Goal: Transaction & Acquisition: Purchase product/service

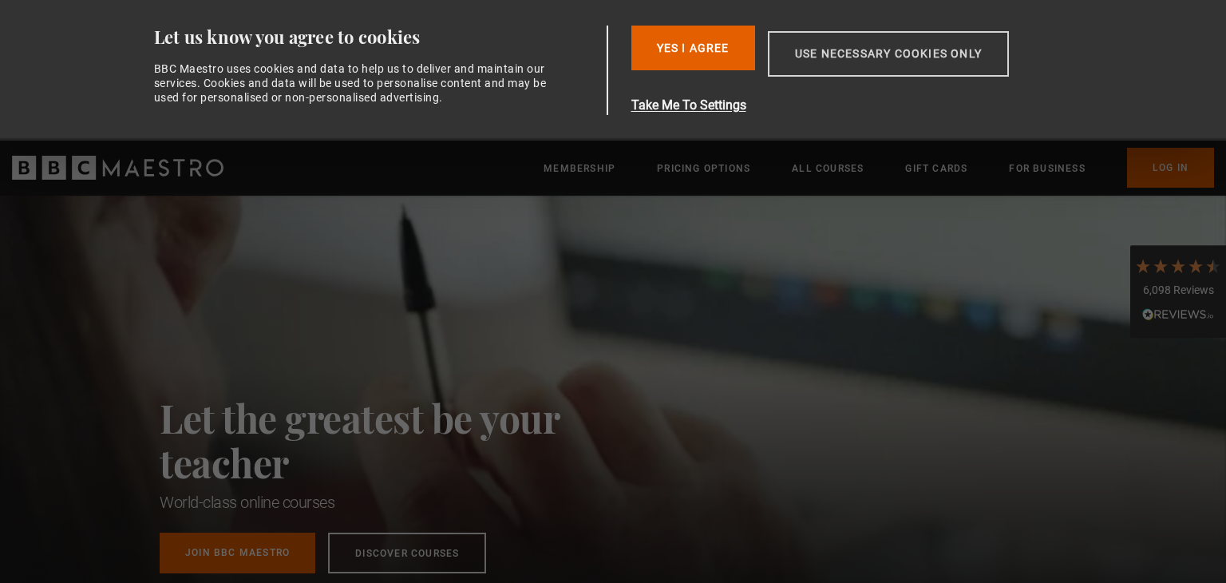
click at [869, 53] on button "Use necessary cookies only" at bounding box center [888, 54] width 241 height 46
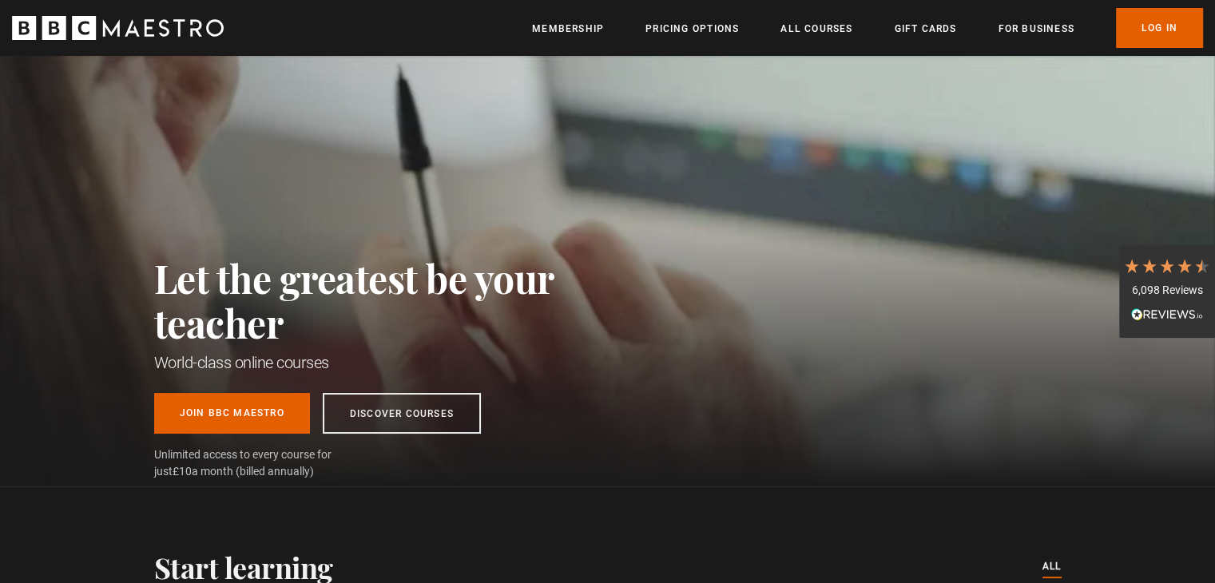
scroll to position [0, 418]
click at [806, 34] on link "All Courses" at bounding box center [816, 29] width 72 height 16
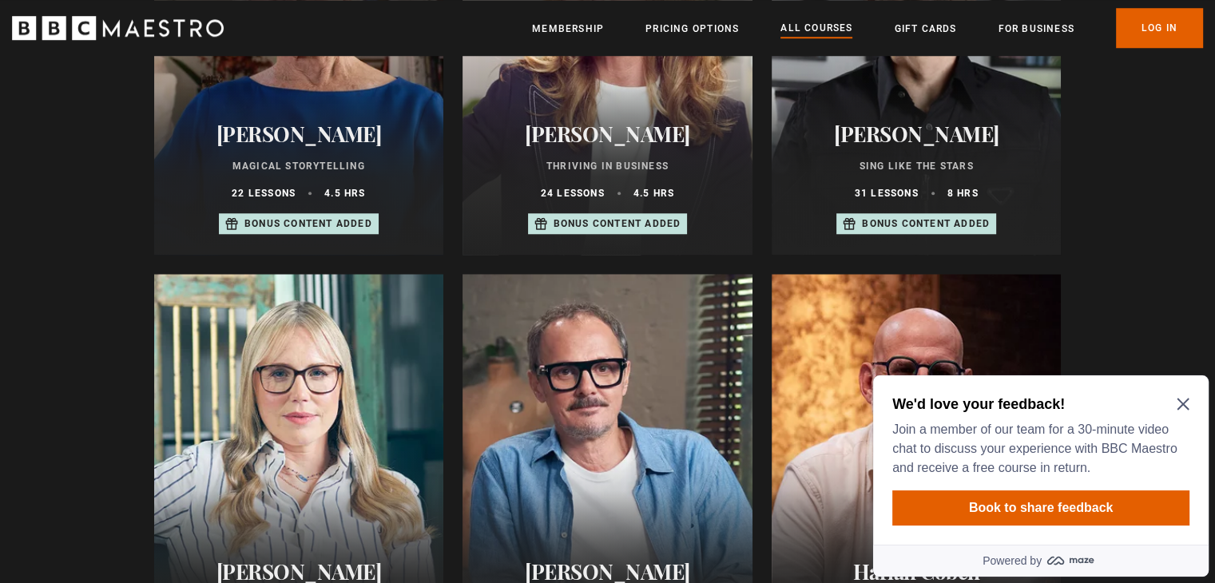
click at [1177, 408] on icon "Close Maze Prompt" at bounding box center [1182, 404] width 12 height 12
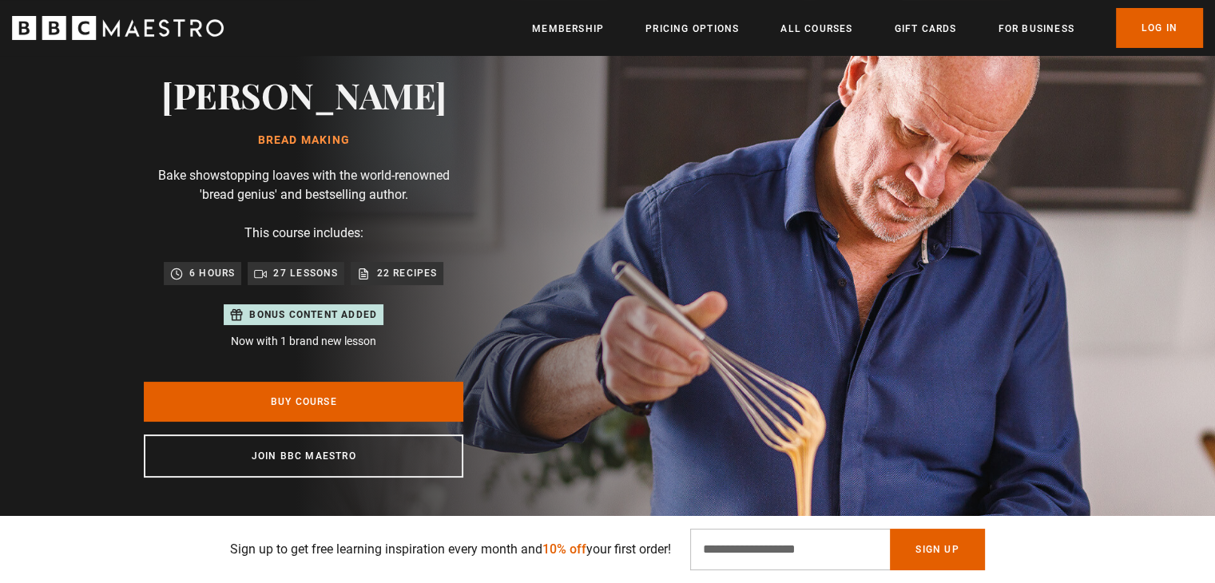
scroll to position [80, 0]
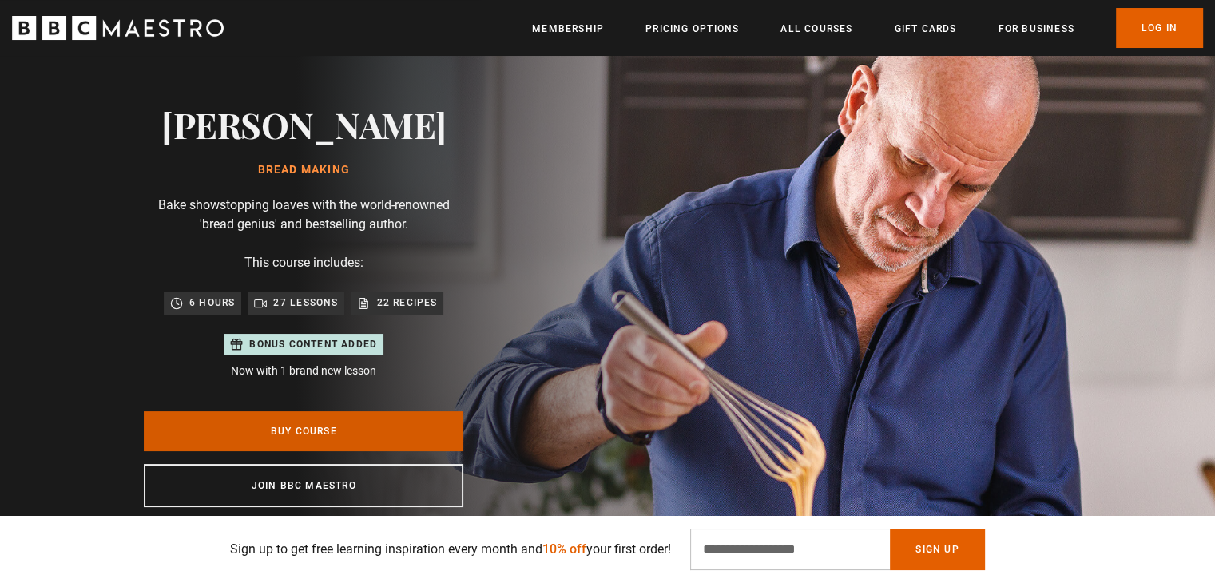
click at [366, 445] on link "Buy Course" at bounding box center [303, 431] width 319 height 40
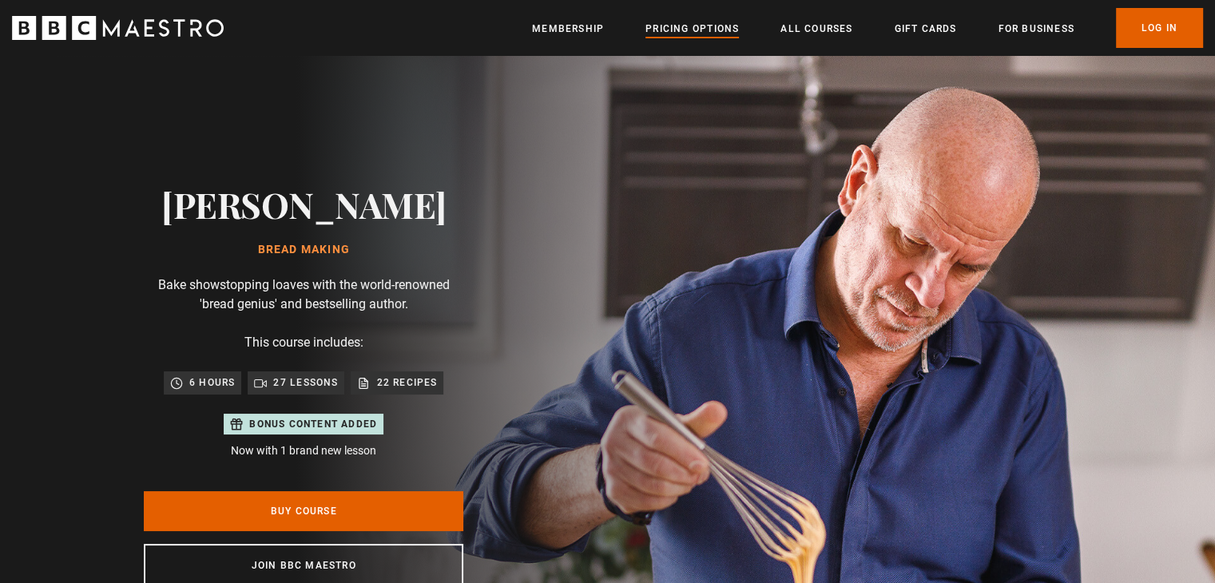
scroll to position [0, 208]
click at [671, 30] on link "Pricing Options" at bounding box center [691, 29] width 93 height 16
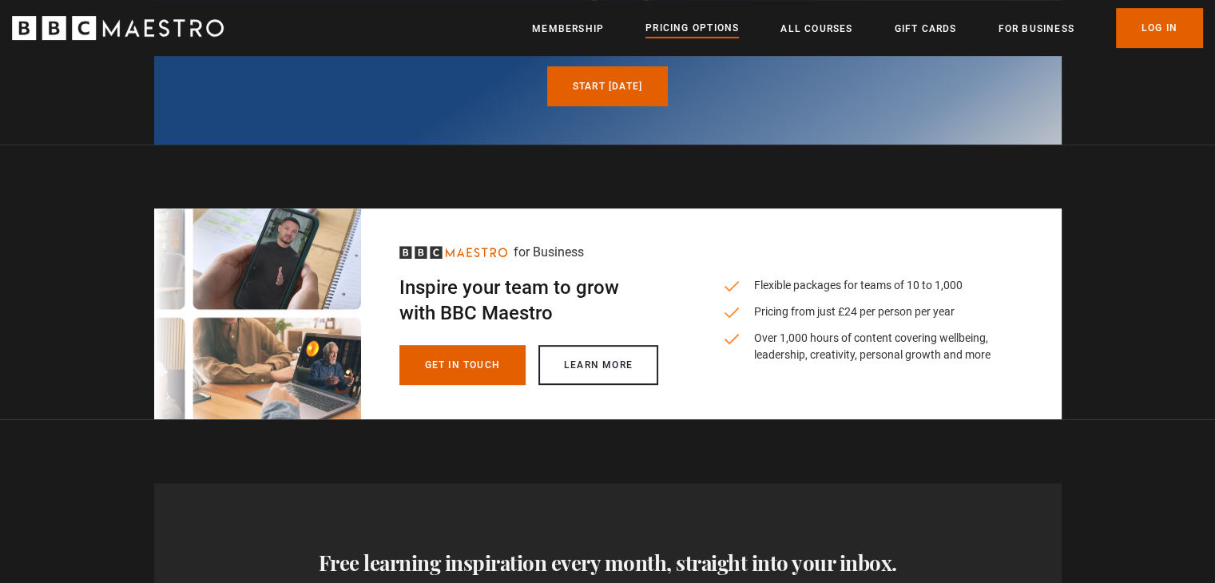
scroll to position [719, 0]
